Goal: Navigation & Orientation: Find specific page/section

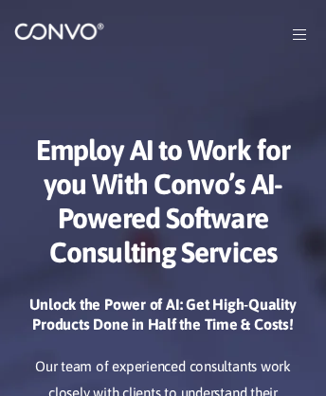
scroll to position [8780, 0]
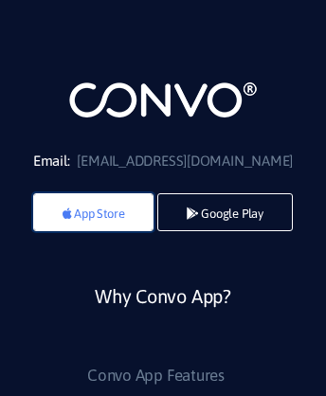
click at [90, 231] on link "App Store" at bounding box center [93, 212] width 120 height 38
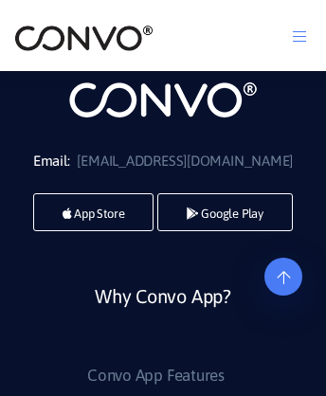
click at [162, 354] on link "Why Convo App?" at bounding box center [163, 320] width 136 height 82
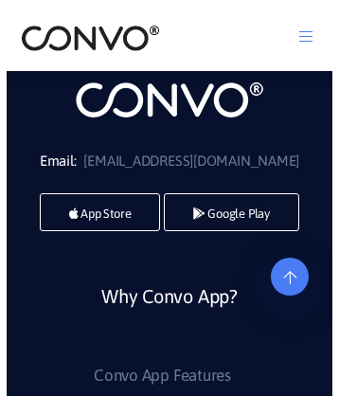
scroll to position [8910, 0]
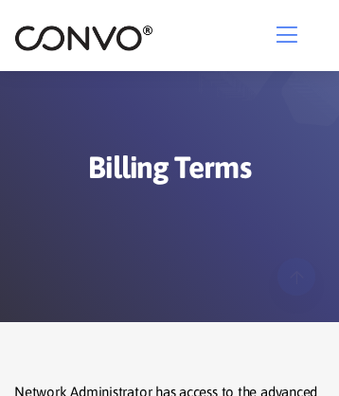
scroll to position [3045, 0]
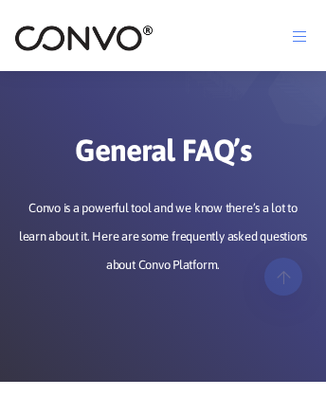
scroll to position [2332, 0]
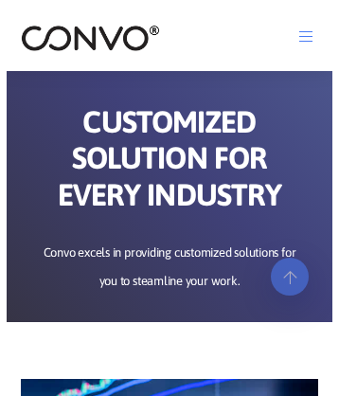
scroll to position [8387, 0]
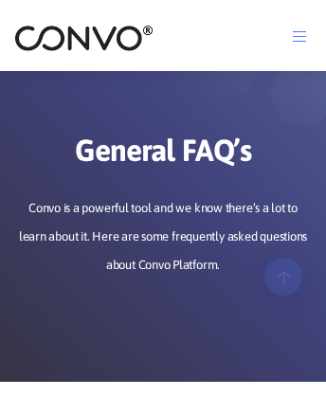
scroll to position [2845, 0]
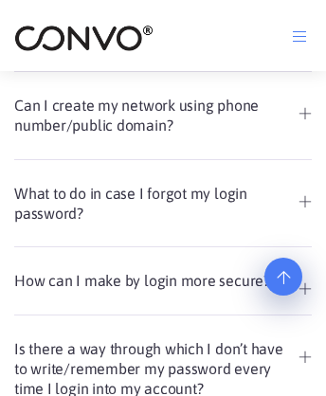
click at [283, 235] on icon at bounding box center [283, 227] width 13 height 15
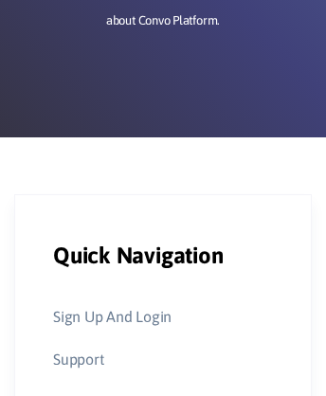
scroll to position [0, 0]
